Goal: Find contact information: Find contact information

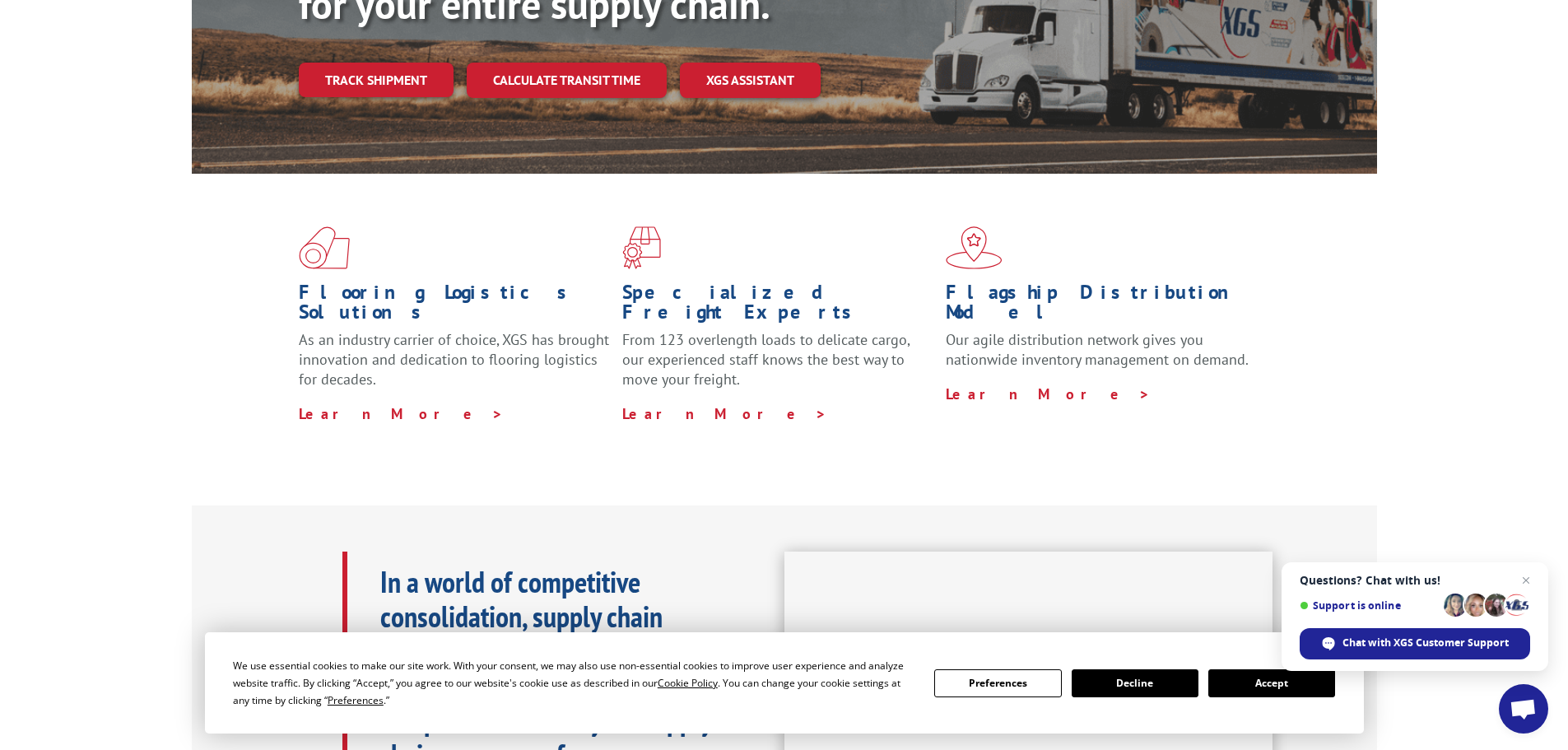
scroll to position [576, 0]
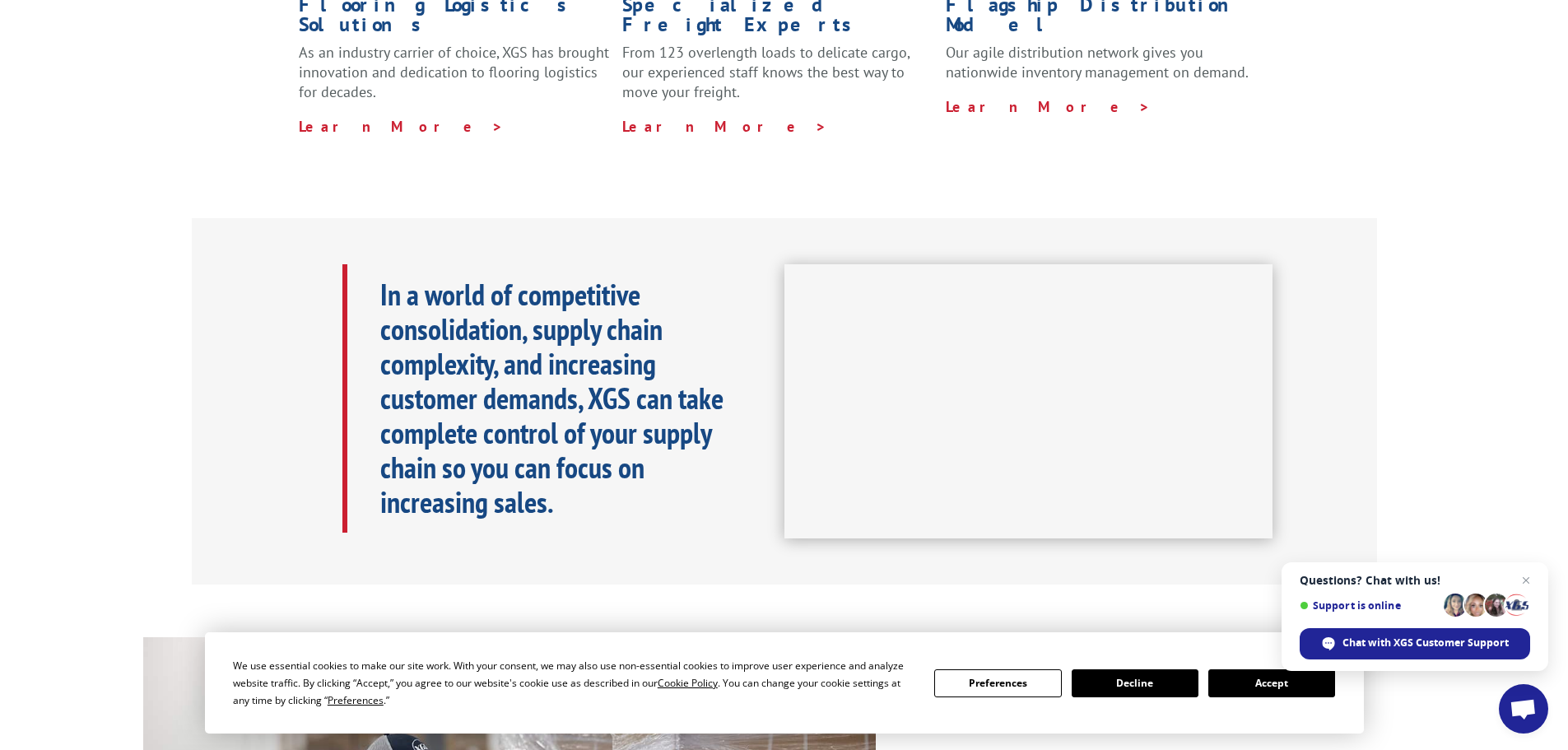
click at [1234, 679] on button "Accept" at bounding box center [1271, 683] width 127 height 28
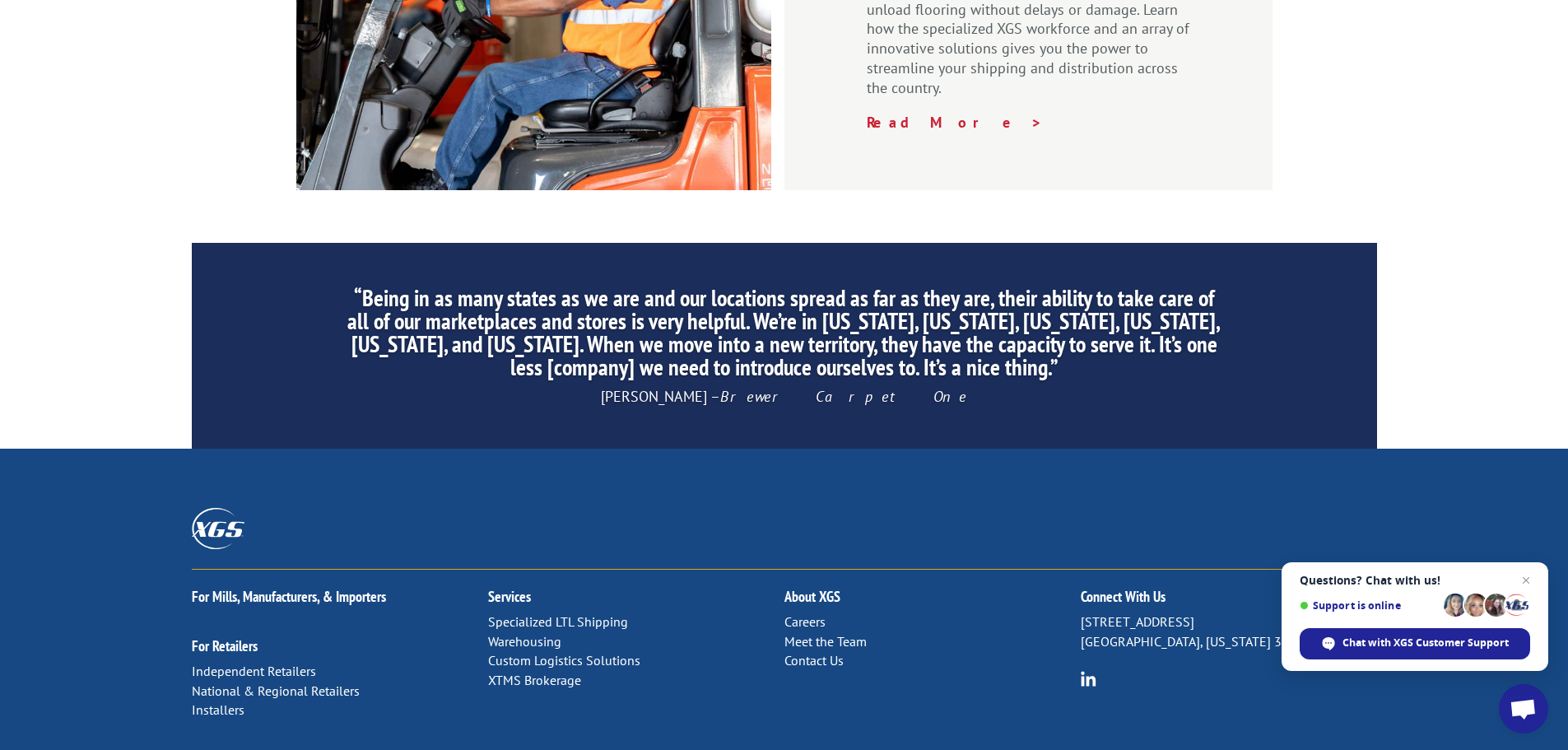
scroll to position [2507, 0]
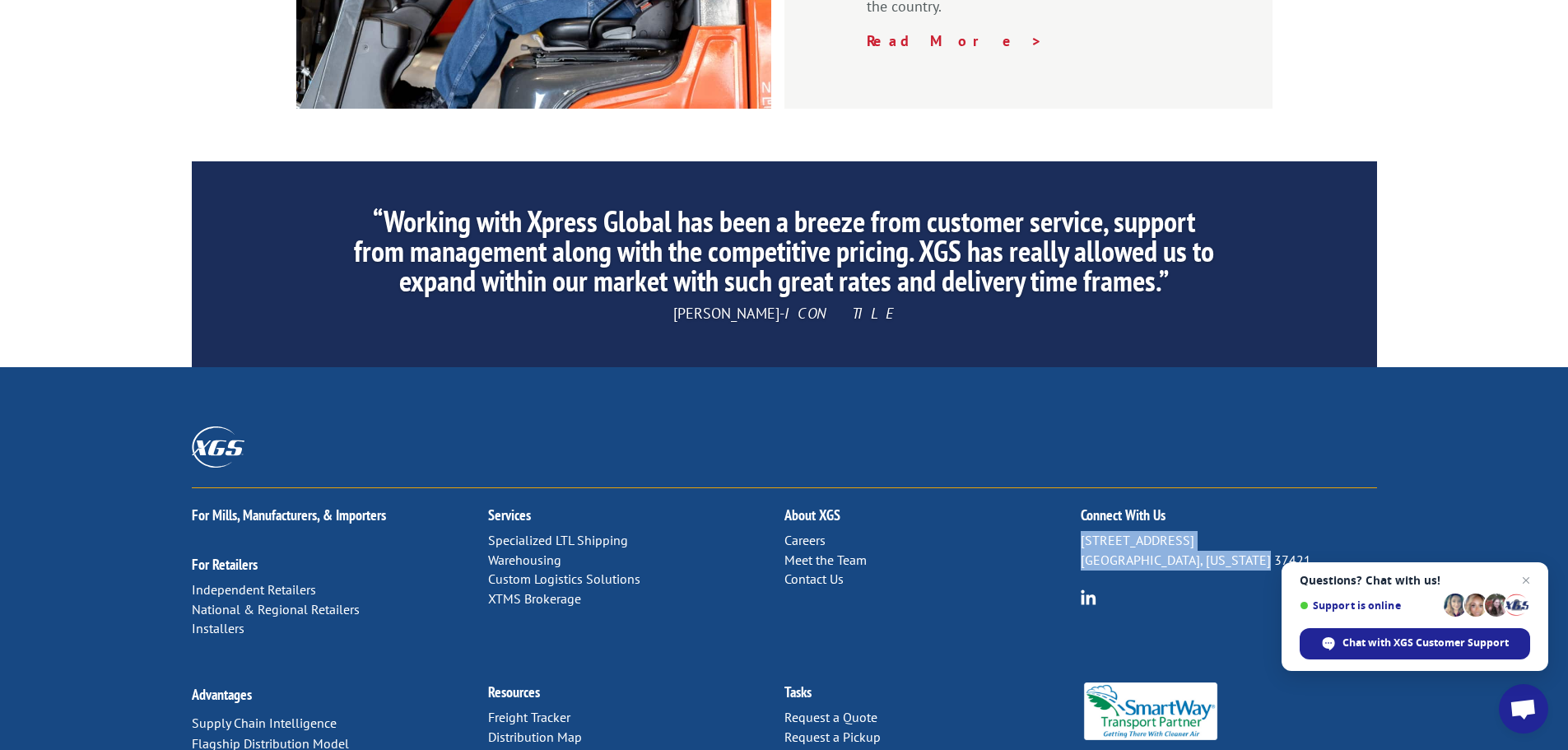
drag, startPoint x: 1259, startPoint y: 383, endPoint x: 1080, endPoint y: 365, distance: 179.9
click at [1080, 531] on p "[STREET_ADDRESS][US_STATE]" at bounding box center [1228, 551] width 296 height 40
copy p "[STREET_ADDRESS][US_STATE]"
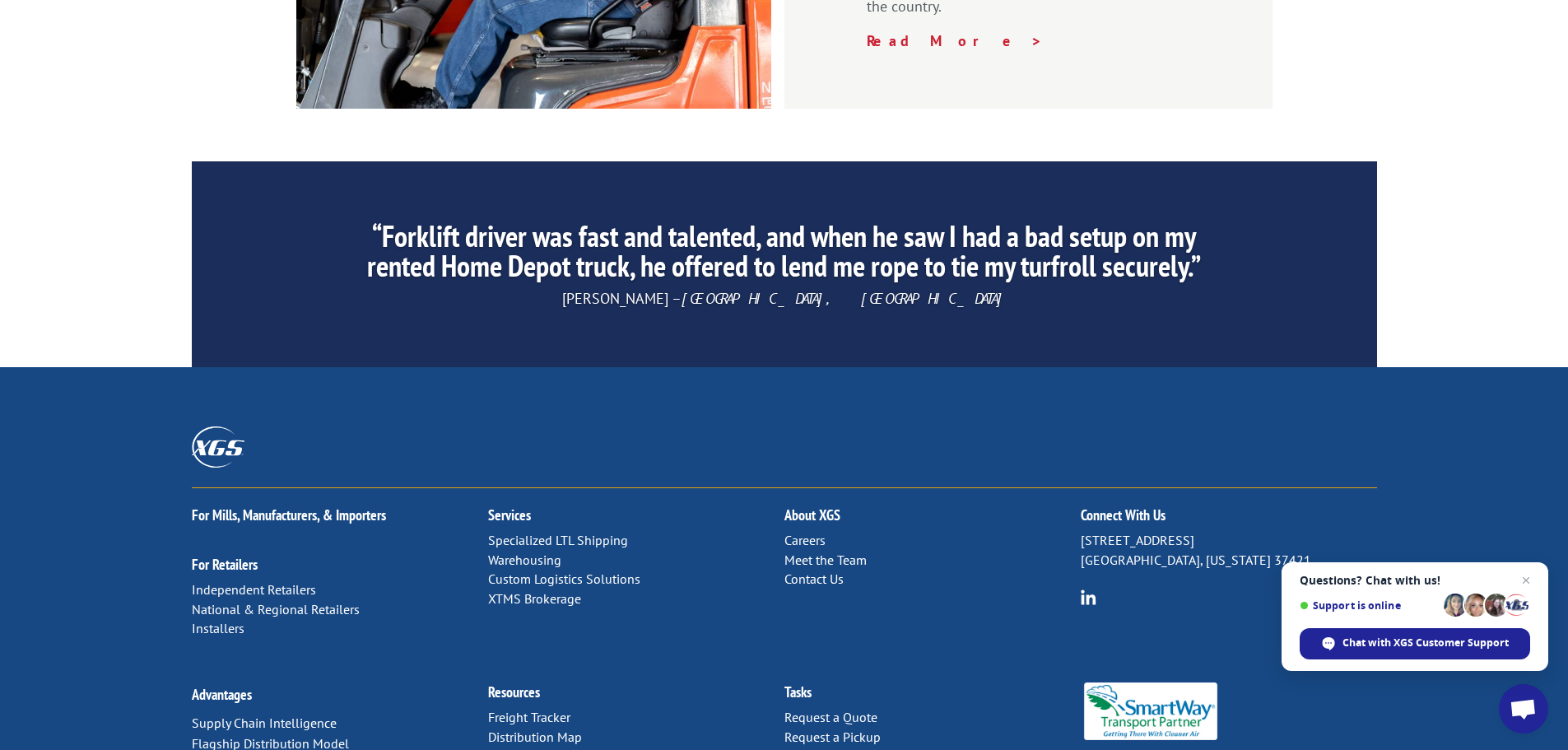
click at [1018, 488] on div "For [PERSON_NAME], Manufacturers, & Importers For Retailers Independent Retaile…" at bounding box center [784, 575] width 1185 height 177
click at [826, 570] on link "Contact Us" at bounding box center [813, 578] width 59 height 17
